Goal: Communication & Community: Answer question/provide support

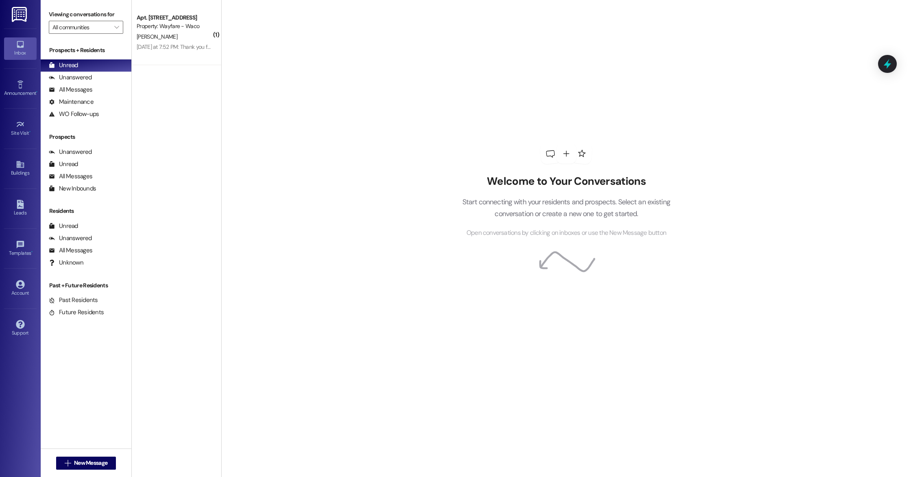
click at [94, 469] on button " New Message" at bounding box center [86, 462] width 60 height 13
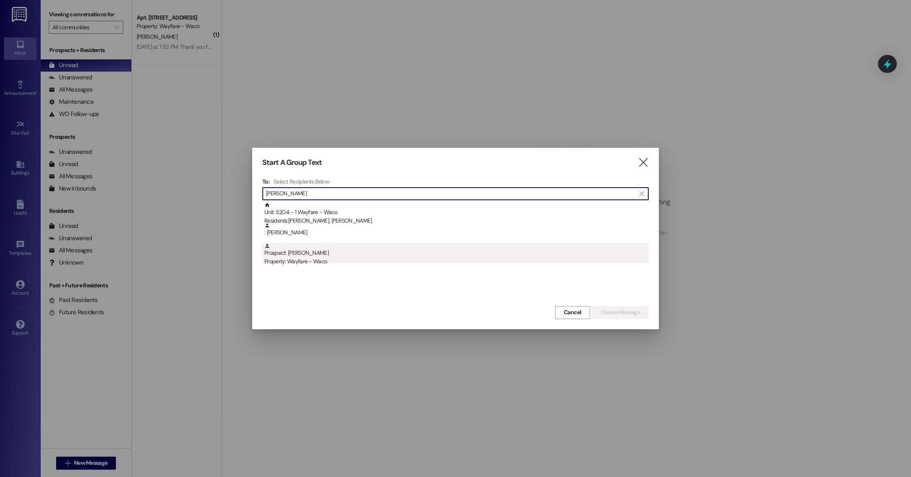
type input "[PERSON_NAME]"
click at [330, 253] on div "Prospect: [PERSON_NAME] Property: Wayfare - [GEOGRAPHIC_DATA]" at bounding box center [456, 254] width 384 height 23
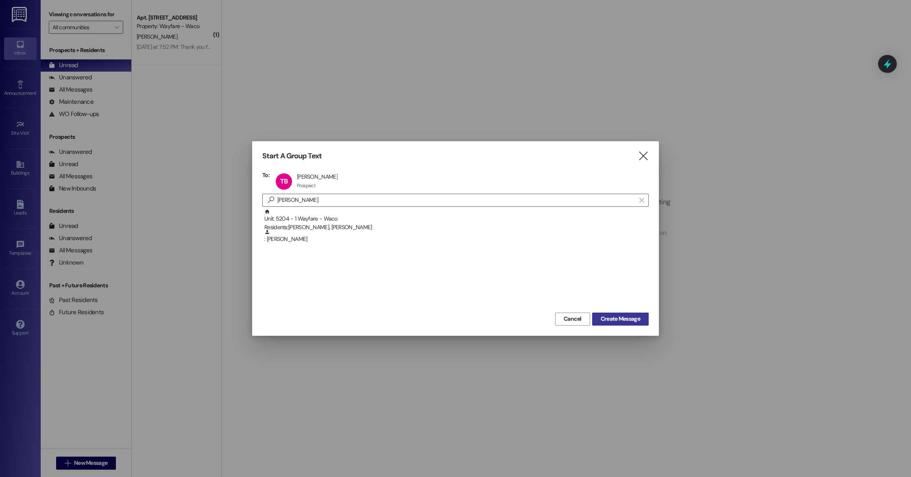
click at [631, 321] on span "Create Message" at bounding box center [620, 318] width 39 height 9
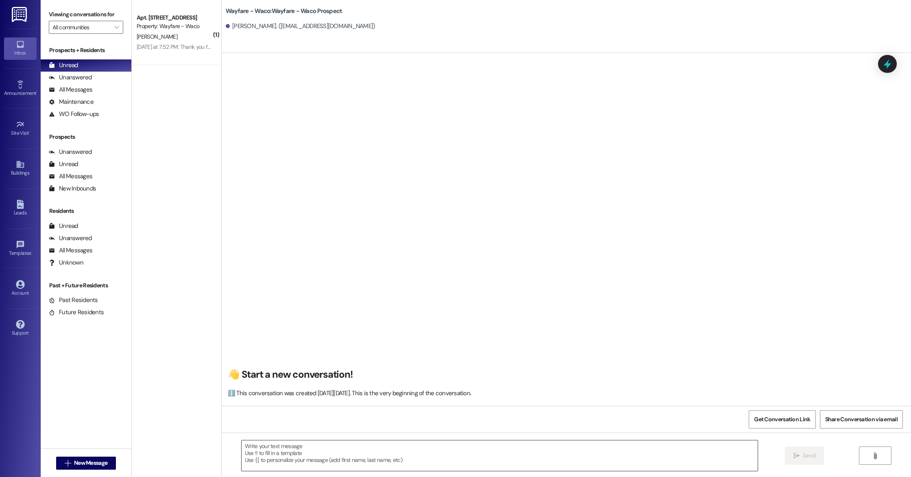
click at [413, 455] on textarea at bounding box center [500, 455] width 516 height 31
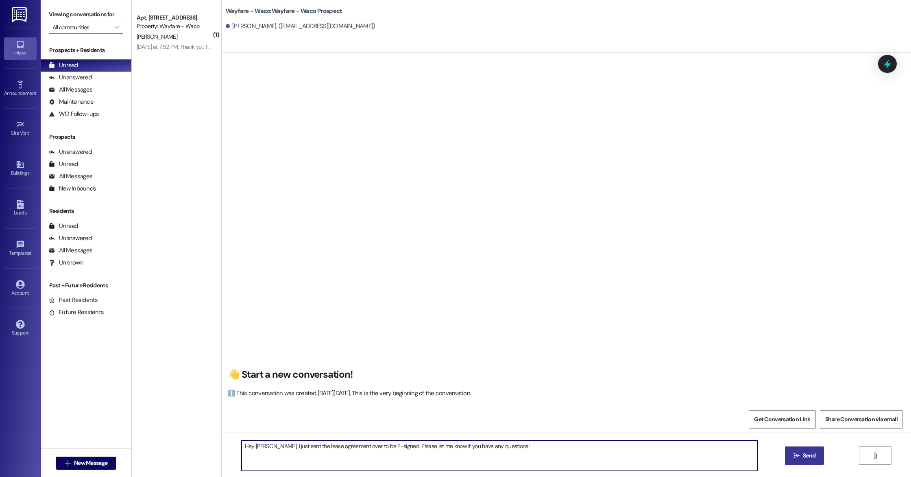
type textarea "Hey [PERSON_NAME], i just sent the lease agreement over to be E-signed. Please …"
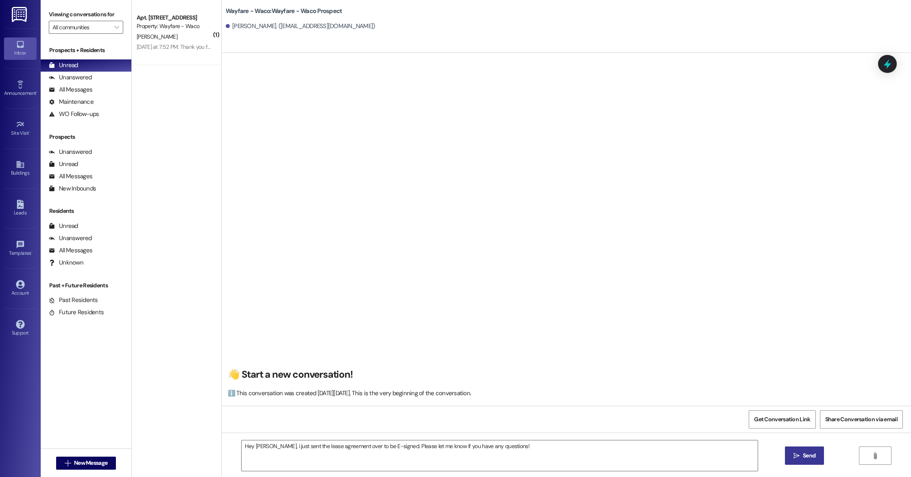
click at [803, 460] on span "Send" at bounding box center [809, 455] width 13 height 9
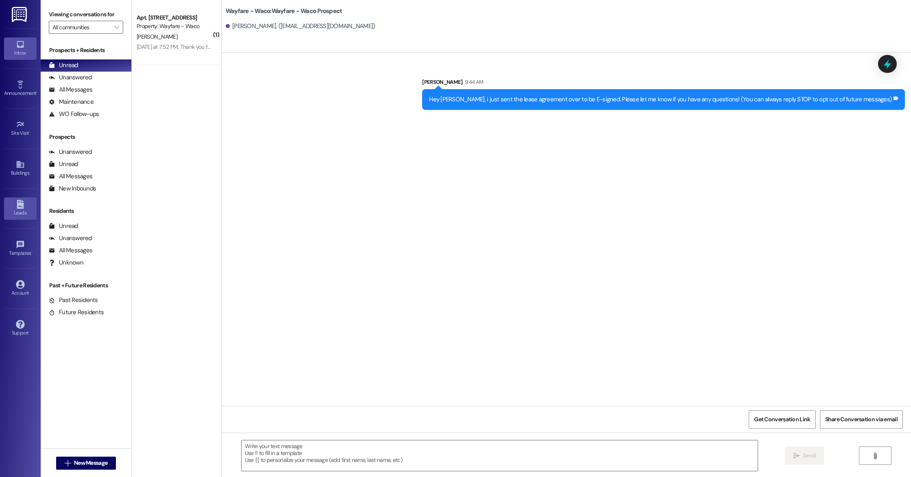
click at [21, 216] on div "Leads" at bounding box center [20, 213] width 41 height 8
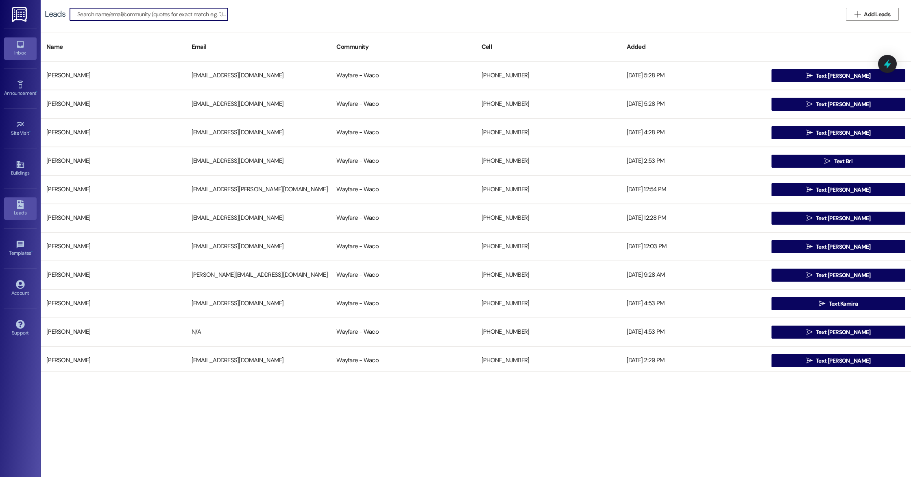
click at [22, 46] on icon at bounding box center [20, 44] width 7 height 7
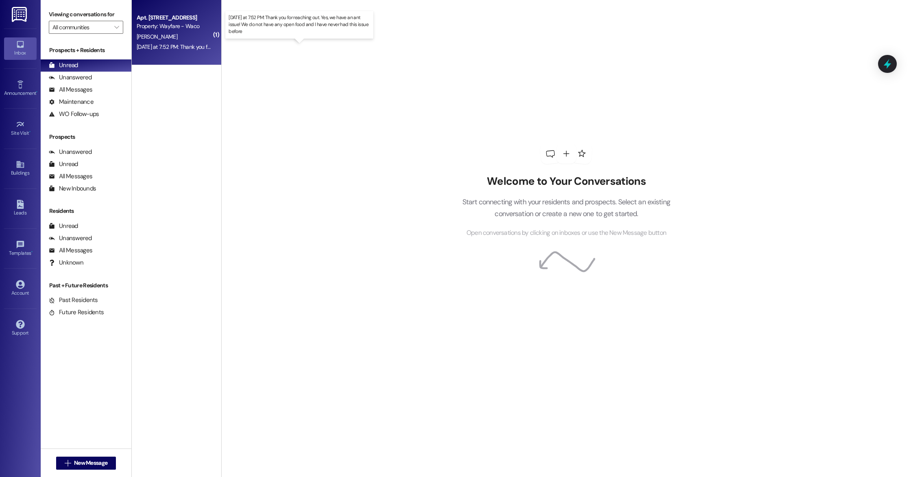
click at [192, 46] on div "[DATE] at 7:52 PM: Thank you for reaching out. Yes, we have an ant issue! We do…" at bounding box center [305, 46] width 336 height 7
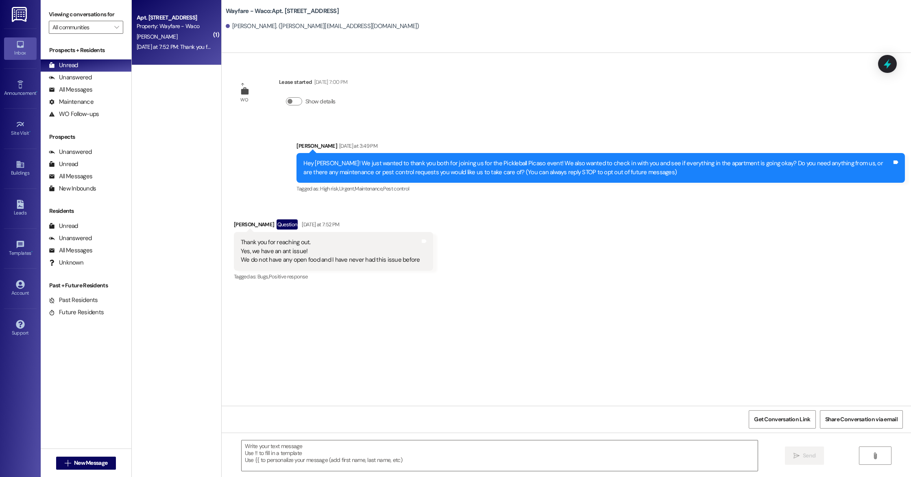
click at [382, 476] on div " Send " at bounding box center [567, 462] width 690 height 61
click at [382, 452] on textarea at bounding box center [500, 455] width 516 height 31
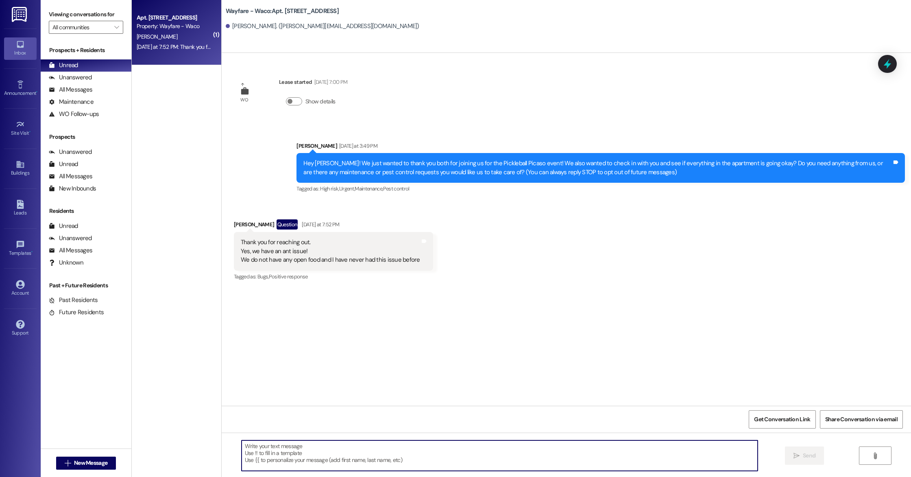
click at [400, 455] on textarea at bounding box center [500, 455] width 516 height 31
type textarea "O"
type textarea "I"
type textarea "P"
type textarea "w"
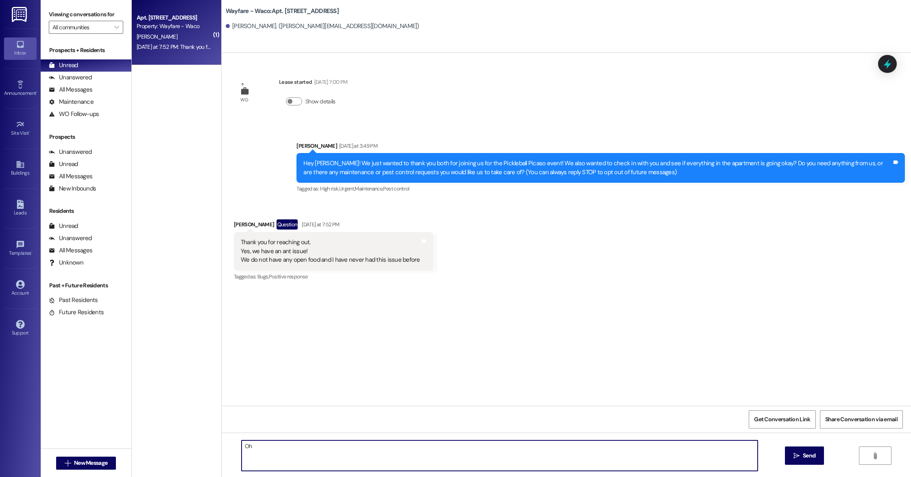
type textarea "O"
click at [242, 445] on textarea "Where are they mainly at? Pest control is here on sight and we can send him ove…" at bounding box center [500, 455] width 516 height 31
click at [255, 443] on textarea "Oh no, where are they mainly at? Pest control is here on sight and we can send …" at bounding box center [500, 455] width 516 height 31
click at [257, 445] on textarea "Oh no, where are they mainly at? Pest control is here on sight and we can send …" at bounding box center [500, 455] width 516 height 31
click at [242, 444] on textarea "Where are they mainly at? Pest control is here on sight and we can send him ove…" at bounding box center [500, 455] width 516 height 31
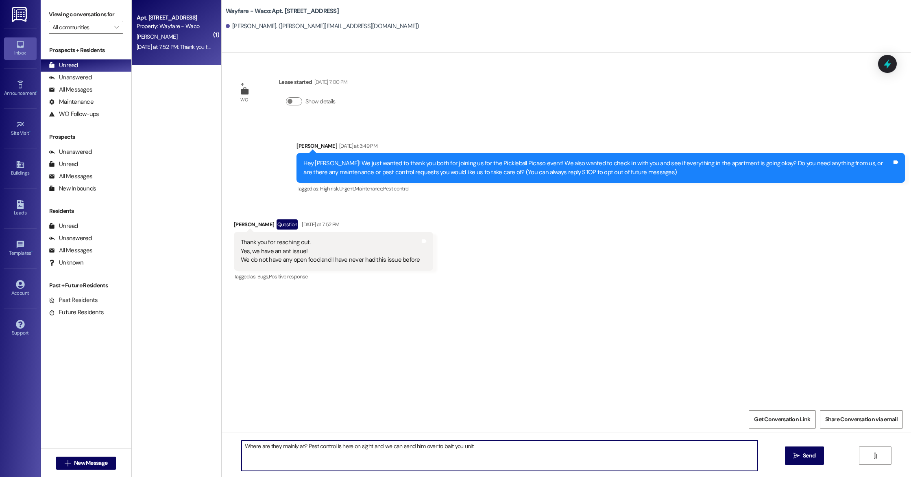
click at [296, 446] on textarea "Where are they mainly at? Pest control is here on sight and we can send him ove…" at bounding box center [500, 455] width 516 height 31
click at [502, 448] on textarea "Where are you seeing them at? Pest control is here on sight and we can send him…" at bounding box center [500, 455] width 516 height 31
click at [378, 447] on textarea "Where are you seeing them at? Pest control is here on sight and we can send him…" at bounding box center [500, 455] width 516 height 31
click at [503, 444] on textarea "Where are you seeing them at? Pest control is here on sight and we can send him…" at bounding box center [500, 455] width 516 height 31
click at [242, 444] on textarea "Where are you seeing them at? Pest control is here on sight and we can send him…" at bounding box center [500, 455] width 516 height 31
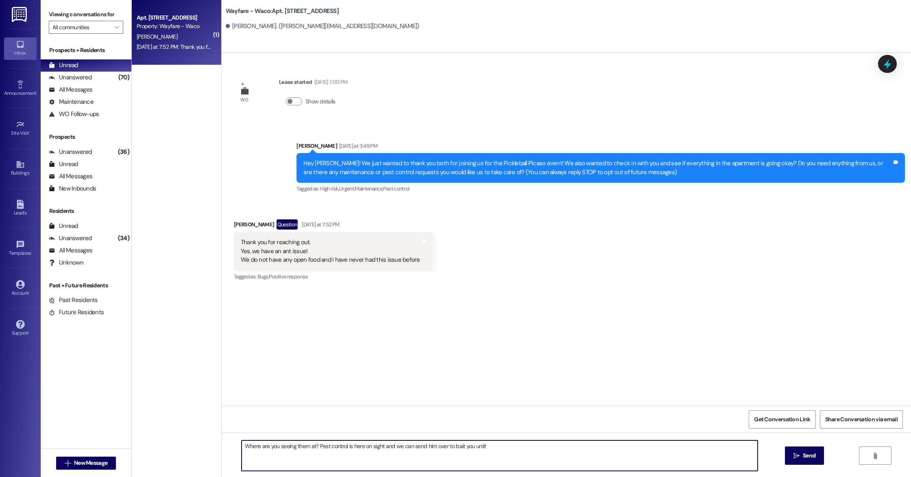
click at [494, 446] on textarea "Where are you seeing them at? Pest control is here on sight and we can send him…" at bounding box center [500, 455] width 516 height 31
click at [242, 445] on textarea "Where are you seeing them at? Pest control is here on sight and we can send him…" at bounding box center [500, 455] width 516 height 31
click at [499, 448] on textarea "Where are you seeing them at? Pest control is here on sight and we can send him…" at bounding box center [500, 455] width 516 height 31
type textarea "Where are you seeing them at? Pest control is here on sight and we can send him…"
click at [805, 457] on span "Send" at bounding box center [809, 455] width 13 height 9
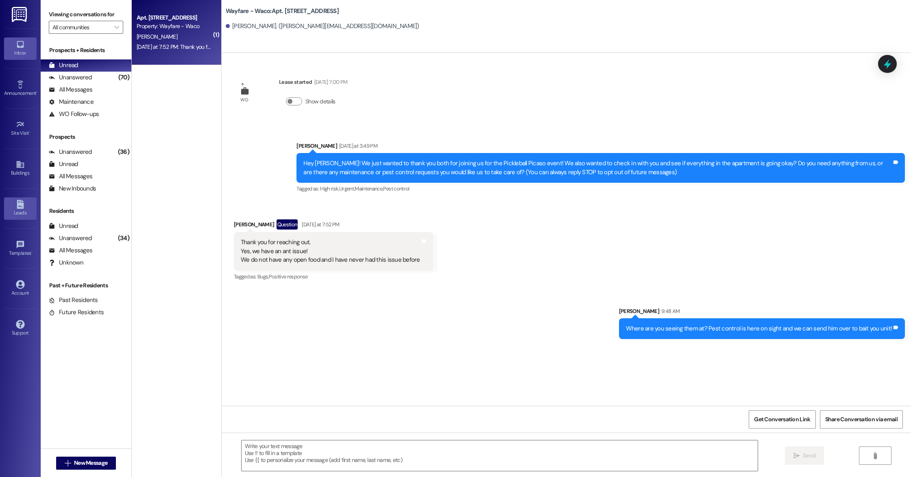
click at [23, 213] on div "Leads" at bounding box center [20, 213] width 41 height 8
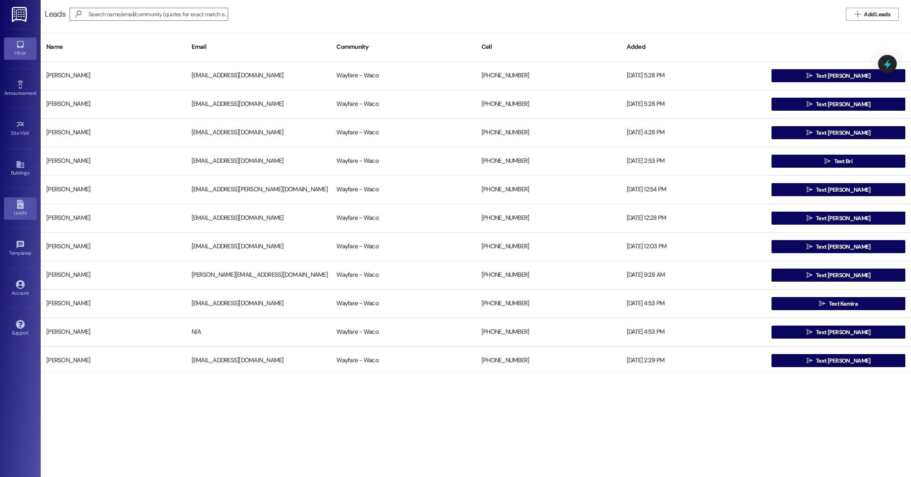
click at [25, 47] on link "Inbox" at bounding box center [20, 48] width 33 height 22
